Goal: Check status: Check status

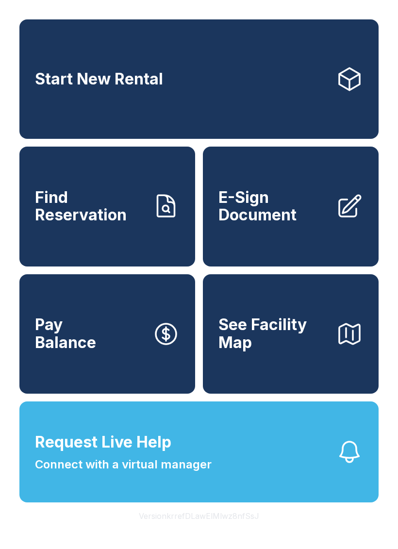
click at [164, 217] on icon at bounding box center [166, 206] width 17 height 21
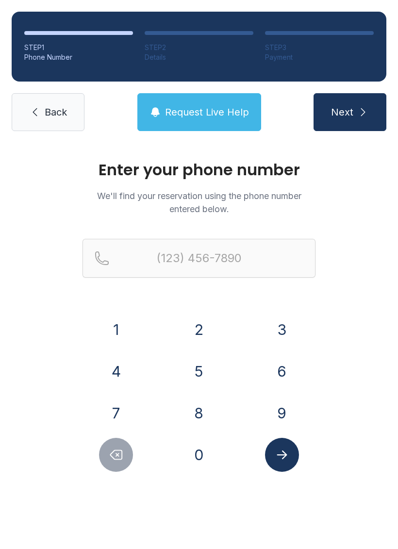
click at [287, 328] on button "3" at bounding box center [282, 330] width 34 height 34
click at [201, 456] on button "0" at bounding box center [199, 455] width 34 height 34
click at [279, 414] on button "9" at bounding box center [282, 413] width 34 height 34
click at [288, 383] on button "6" at bounding box center [282, 372] width 34 height 34
click at [132, 374] on button "4" at bounding box center [116, 372] width 34 height 34
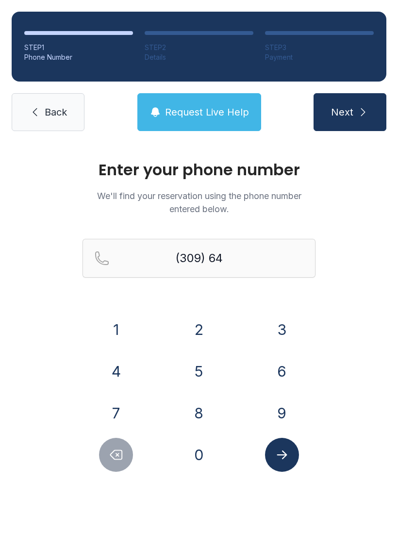
click at [289, 325] on button "3" at bounding box center [282, 330] width 34 height 34
click at [289, 324] on button "3" at bounding box center [282, 330] width 34 height 34
click at [199, 372] on button "5" at bounding box center [199, 372] width 34 height 34
click at [205, 462] on button "0" at bounding box center [199, 455] width 34 height 34
click at [121, 407] on button "7" at bounding box center [116, 413] width 34 height 34
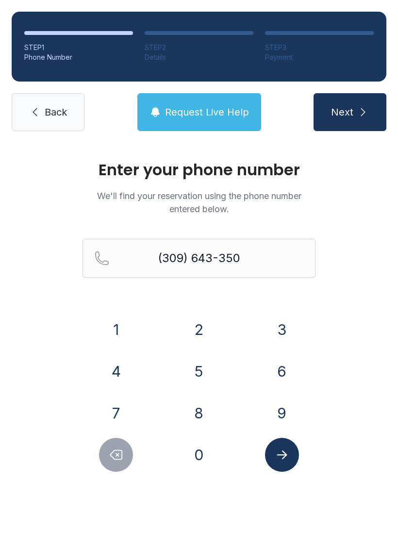
type input "[PHONE_NUMBER]"
click at [286, 454] on icon "Submit lookup form" at bounding box center [282, 455] width 15 height 15
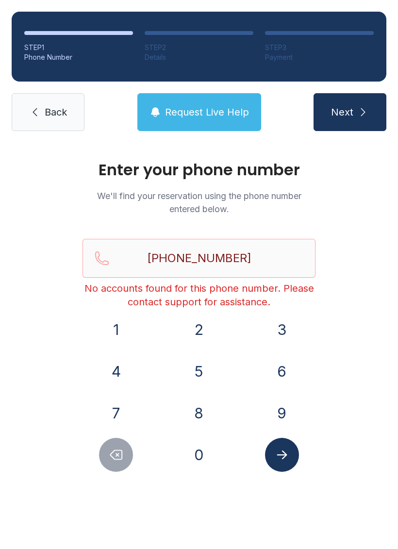
click at [62, 111] on span "Back" at bounding box center [56, 112] width 22 height 14
